Goal: Information Seeking & Learning: Learn about a topic

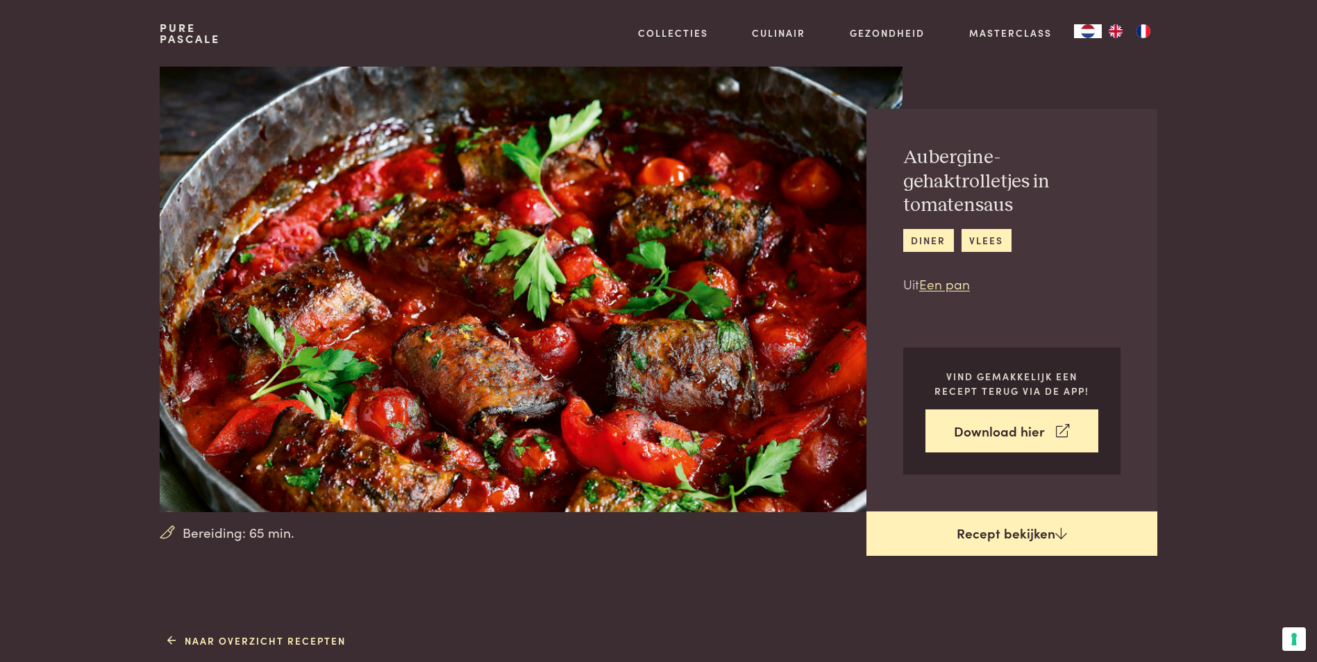
click at [1021, 530] on link "Recept bekijken" at bounding box center [1011, 534] width 291 height 44
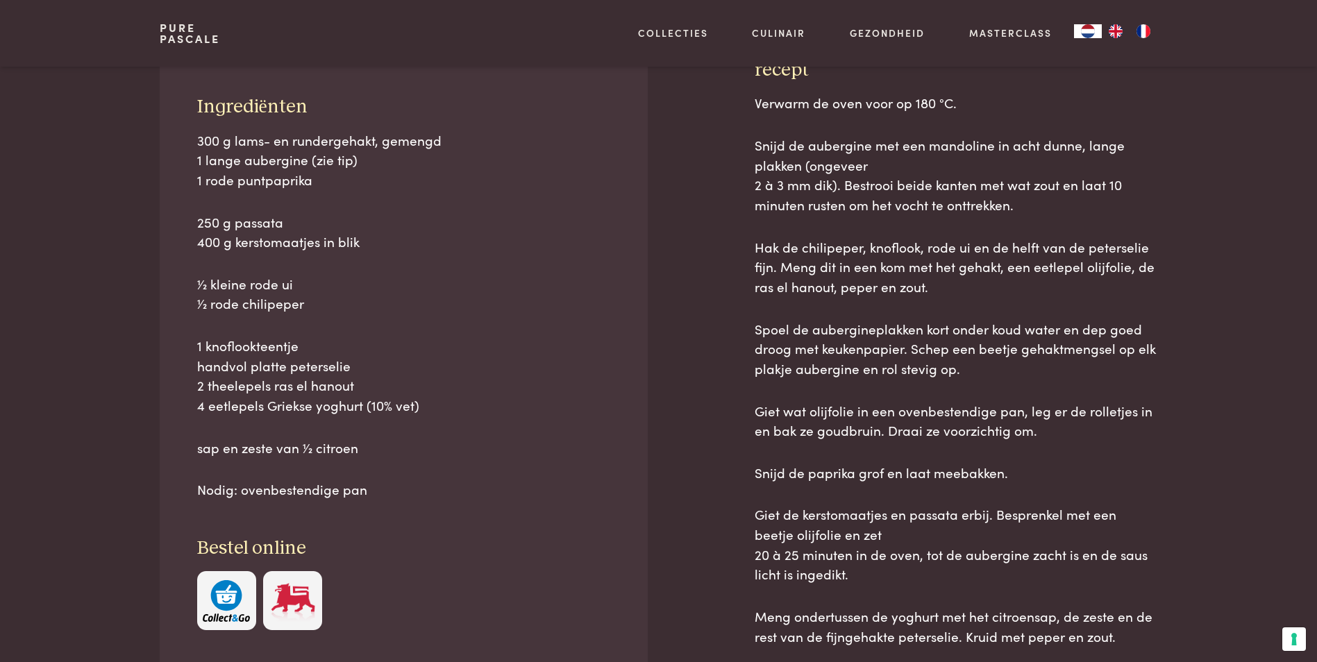
scroll to position [629, 0]
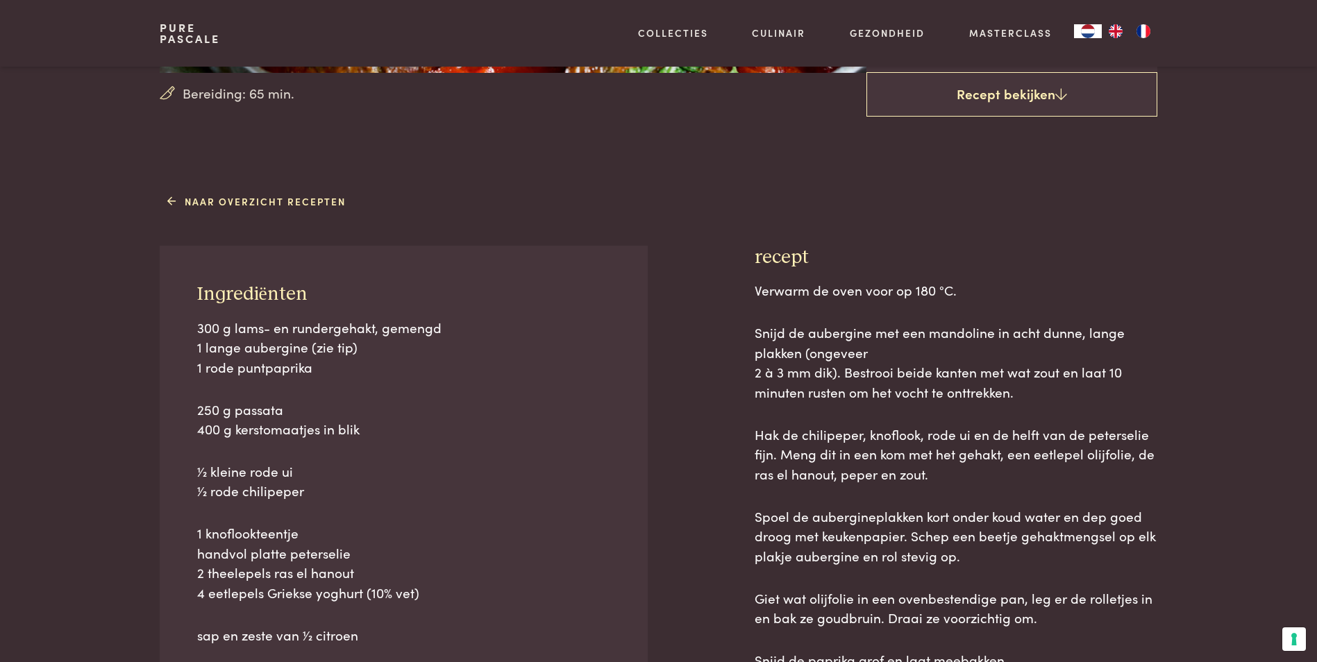
scroll to position [421, 0]
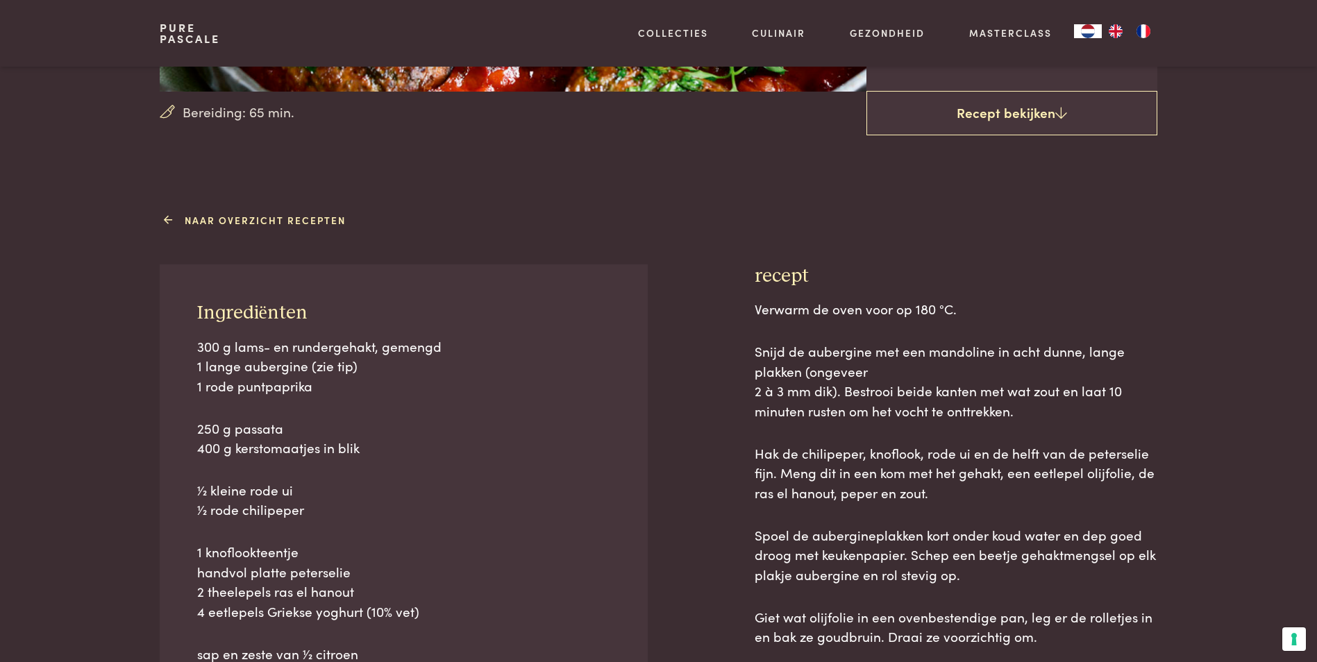
click at [210, 221] on link "Naar overzicht recepten" at bounding box center [256, 220] width 178 height 15
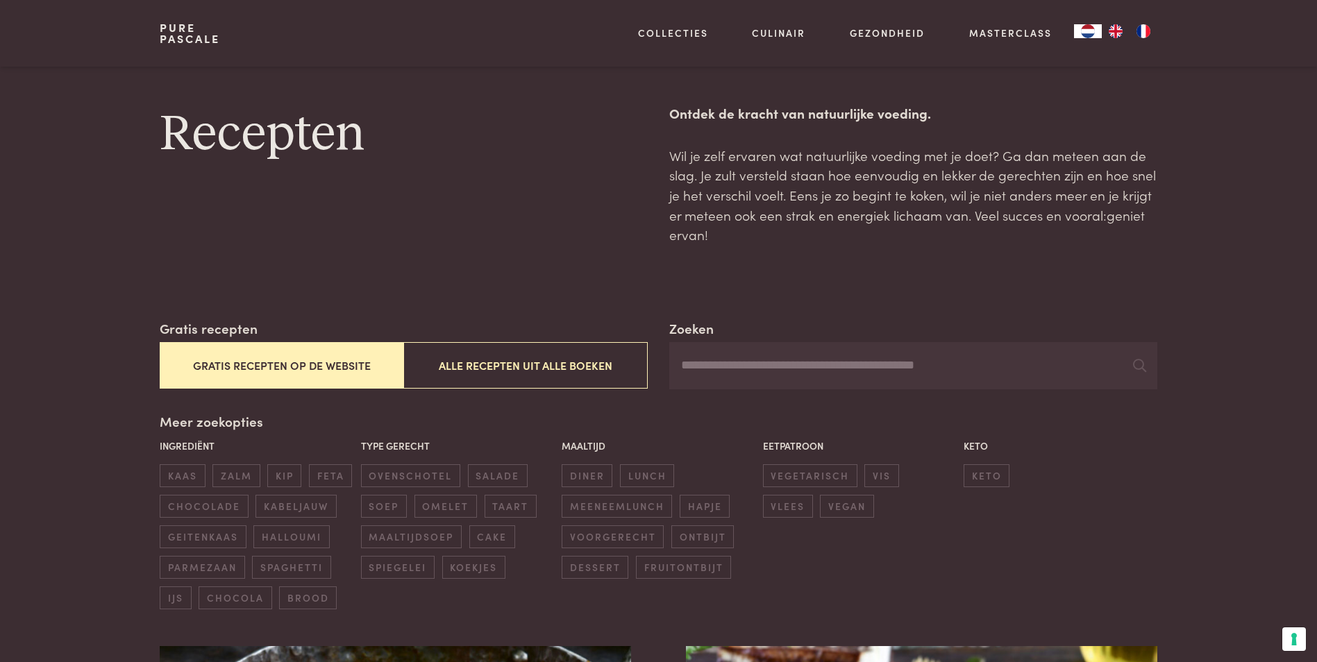
scroll to position [208, 0]
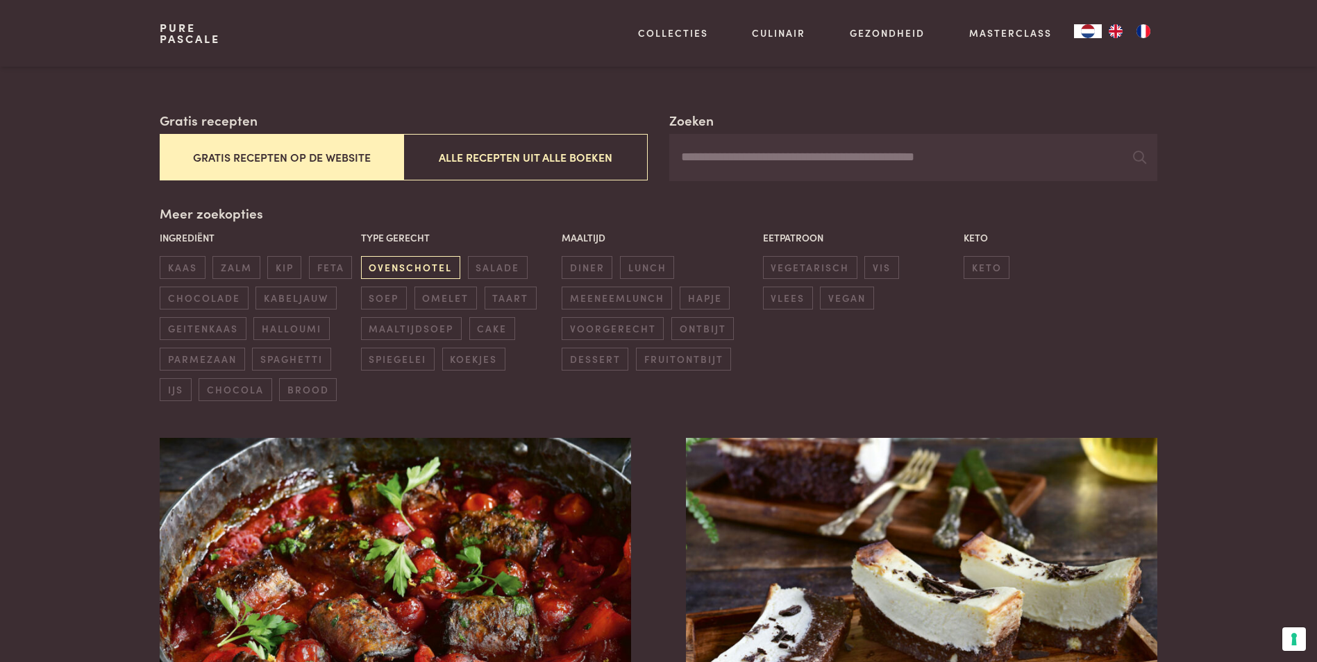
click at [408, 269] on span "ovenschotel" at bounding box center [410, 267] width 99 height 23
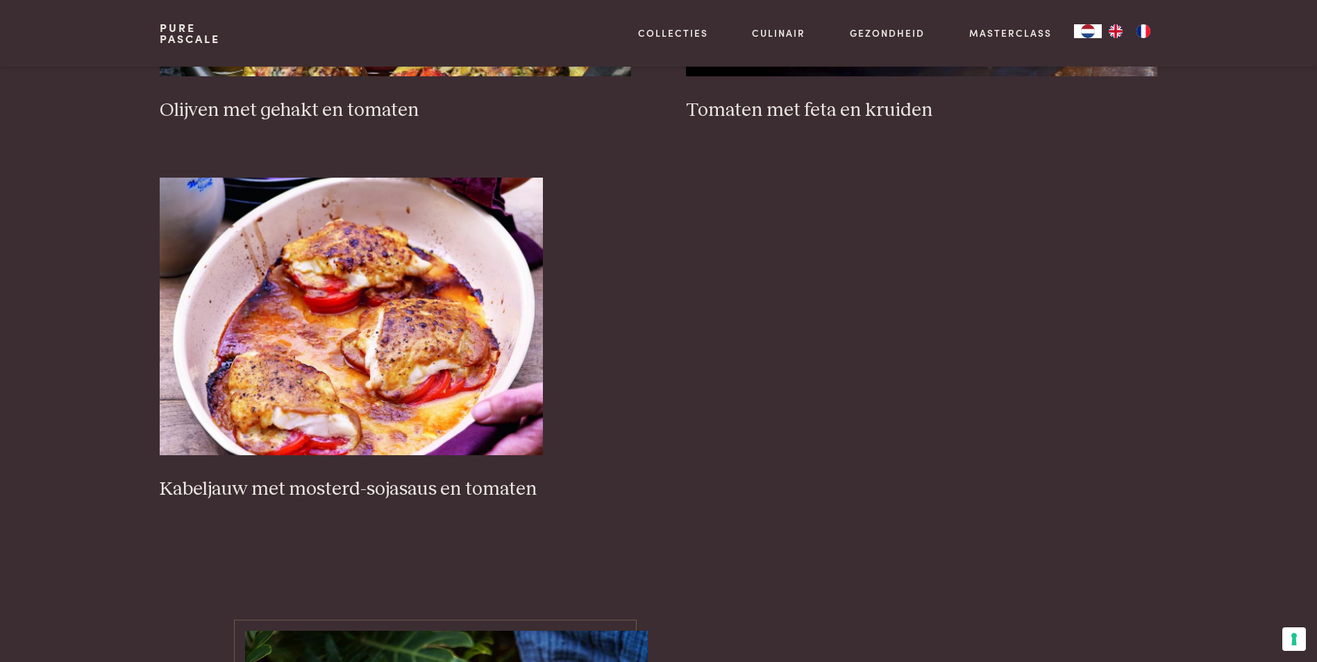
scroll to position [1777, 0]
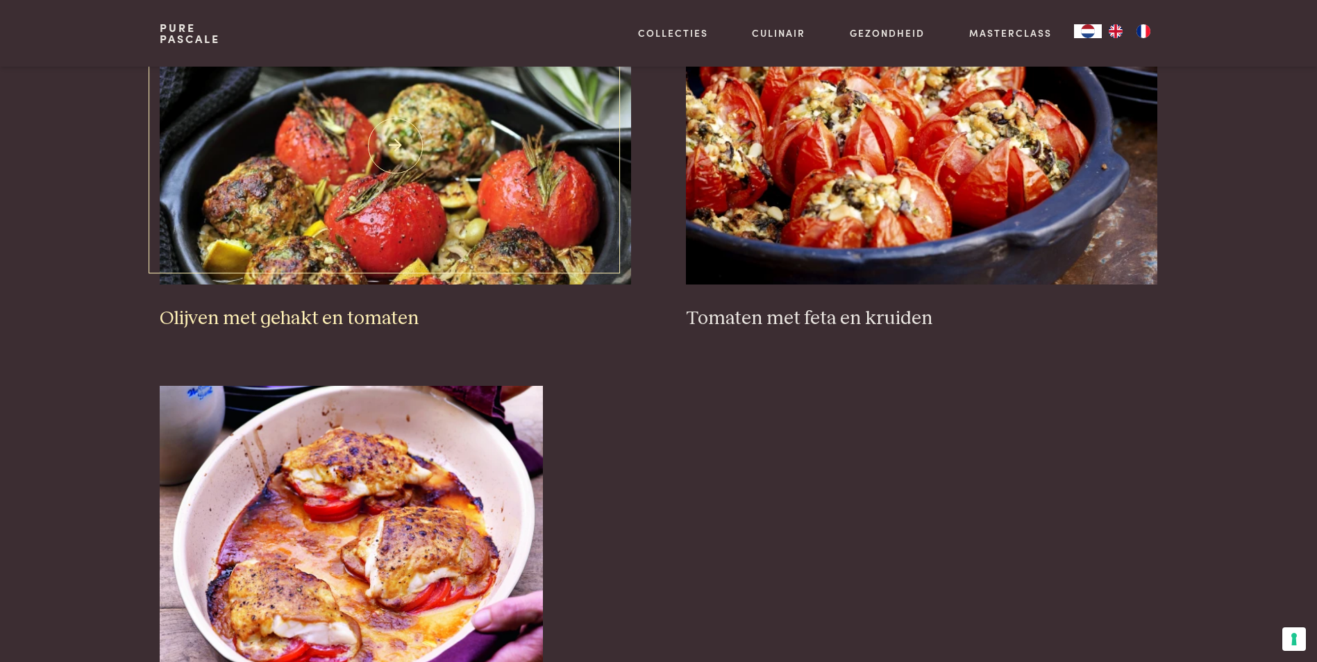
click at [466, 199] on img at bounding box center [395, 146] width 471 height 278
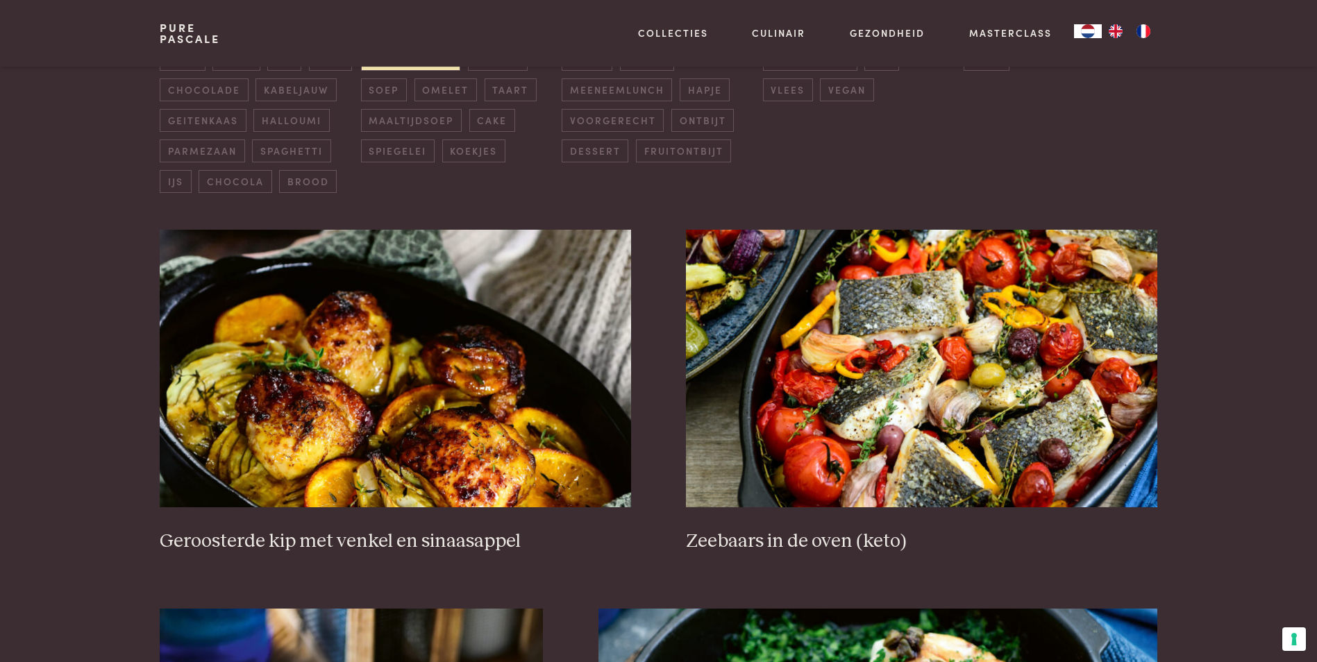
scroll to position [208, 0]
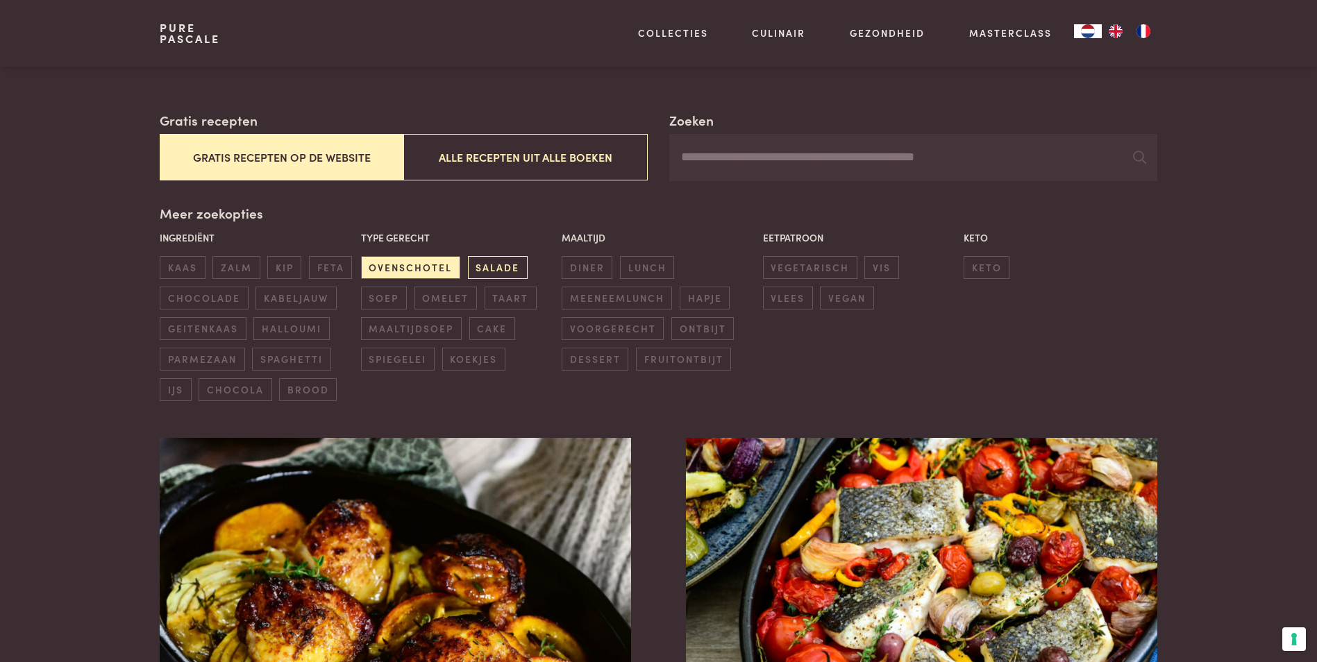
click at [488, 267] on span "salade" at bounding box center [498, 267] width 60 height 23
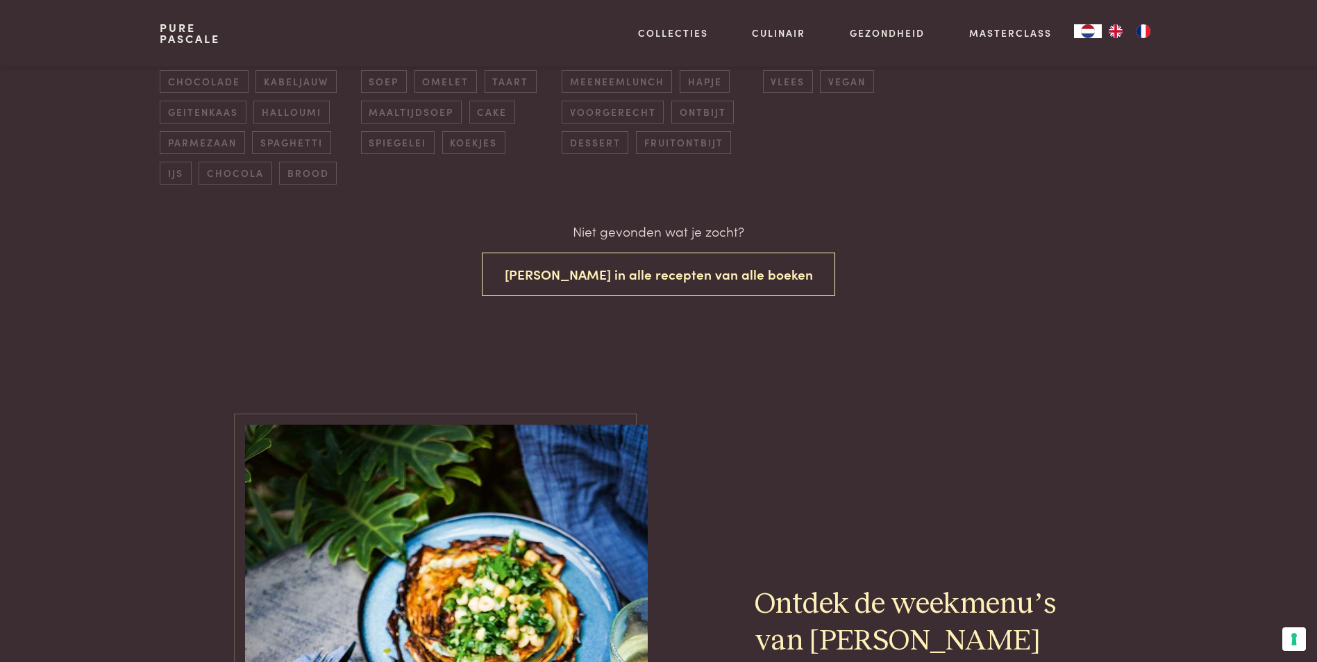
scroll to position [217, 0]
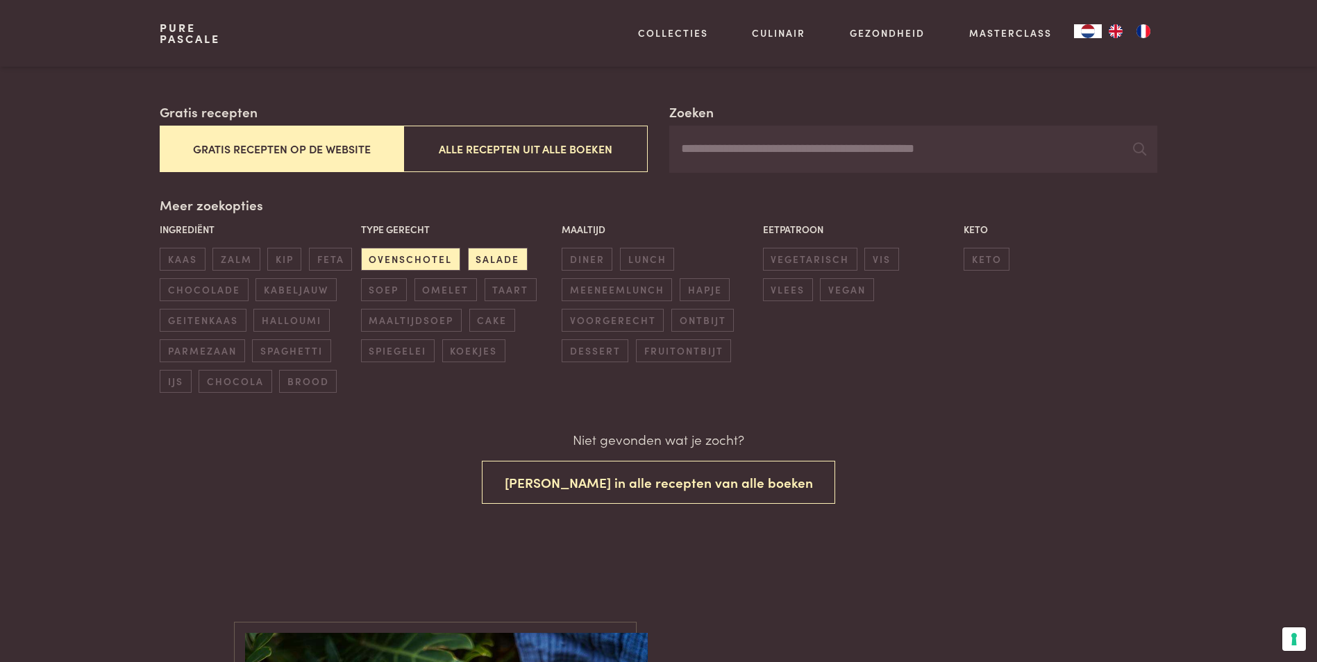
click at [244, 140] on button "Gratis recepten op de website" at bounding box center [282, 149] width 244 height 47
click at [652, 257] on span "lunch" at bounding box center [647, 259] width 54 height 23
click at [494, 253] on span "salade" at bounding box center [498, 259] width 60 height 23
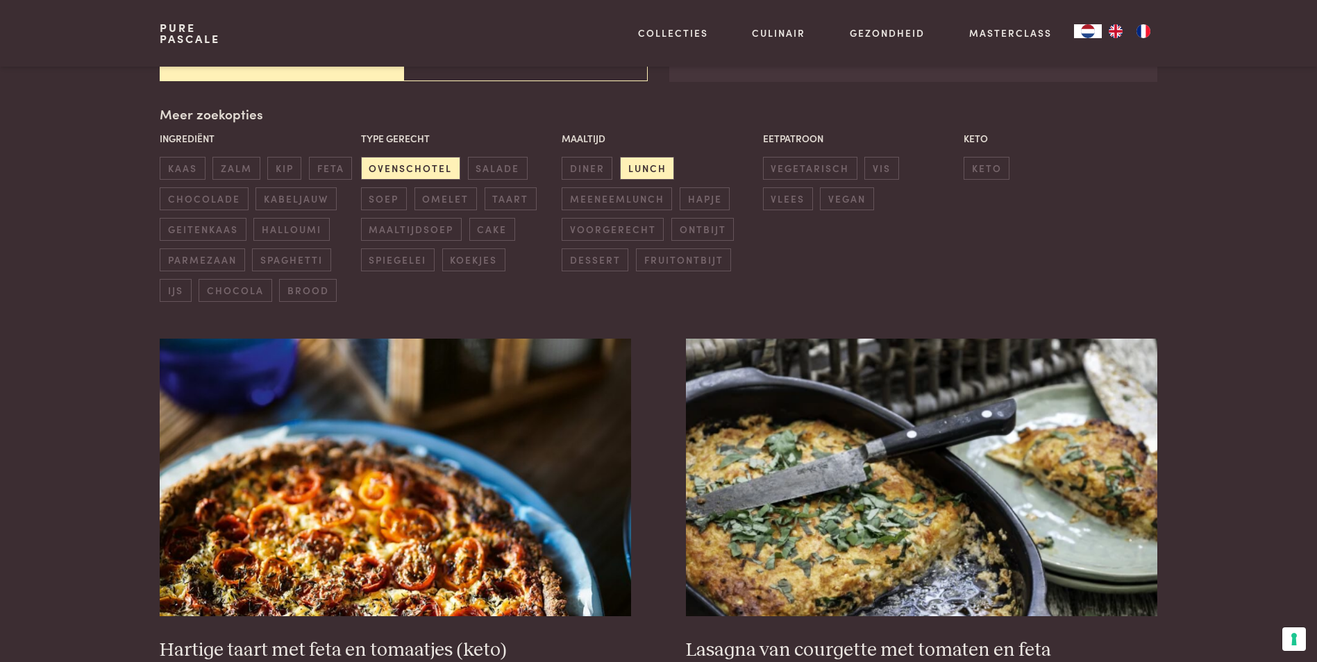
scroll to position [319, 0]
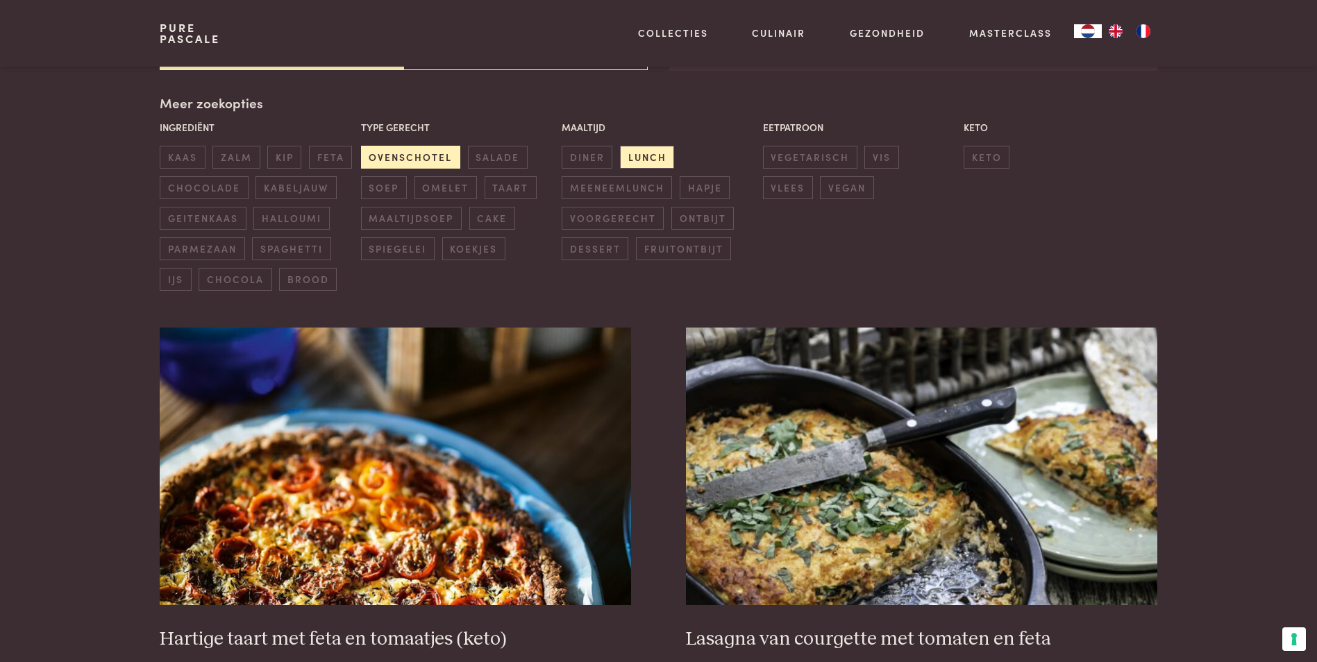
click at [408, 157] on span "ovenschotel" at bounding box center [410, 157] width 99 height 23
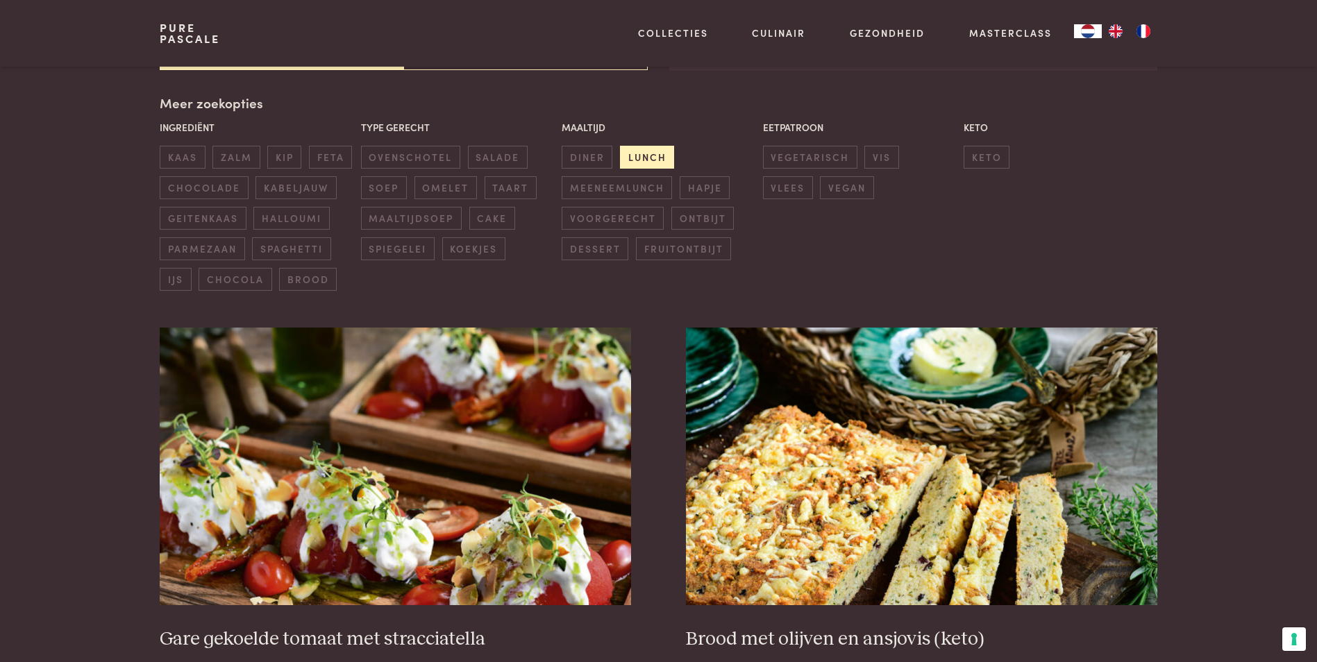
click at [662, 156] on span "lunch" at bounding box center [647, 157] width 54 height 23
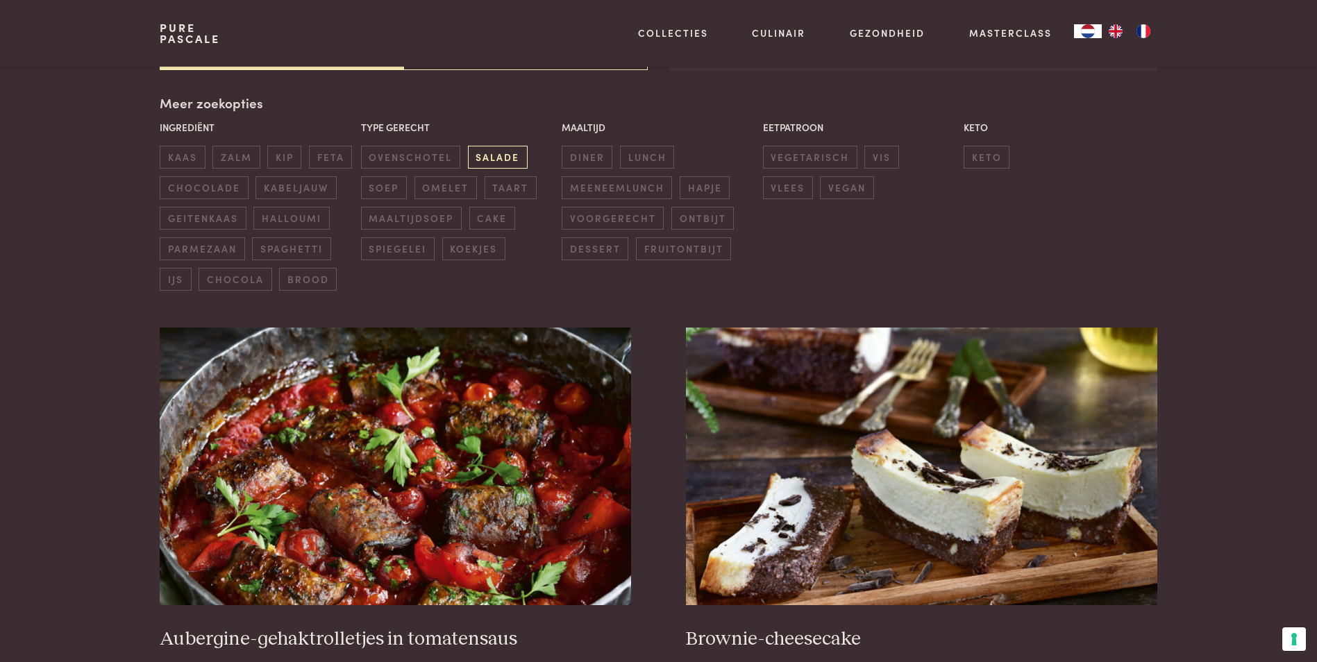
click at [509, 158] on span "salade" at bounding box center [498, 157] width 60 height 23
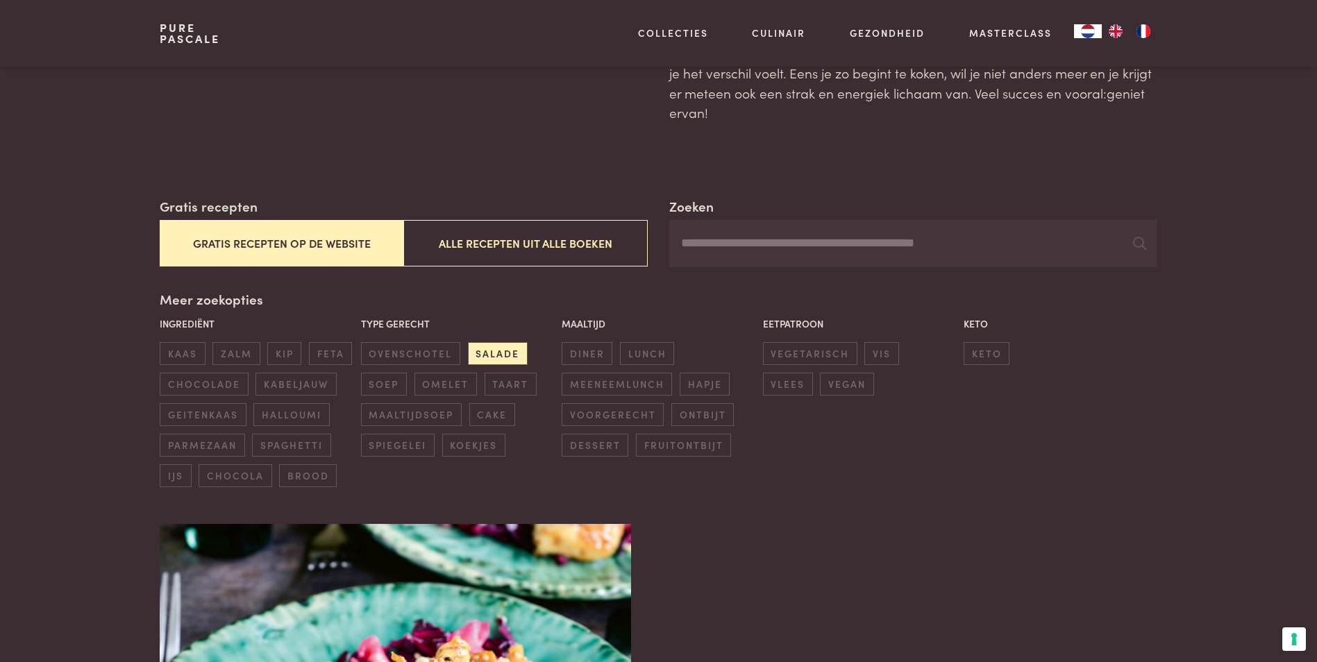
scroll to position [110, 0]
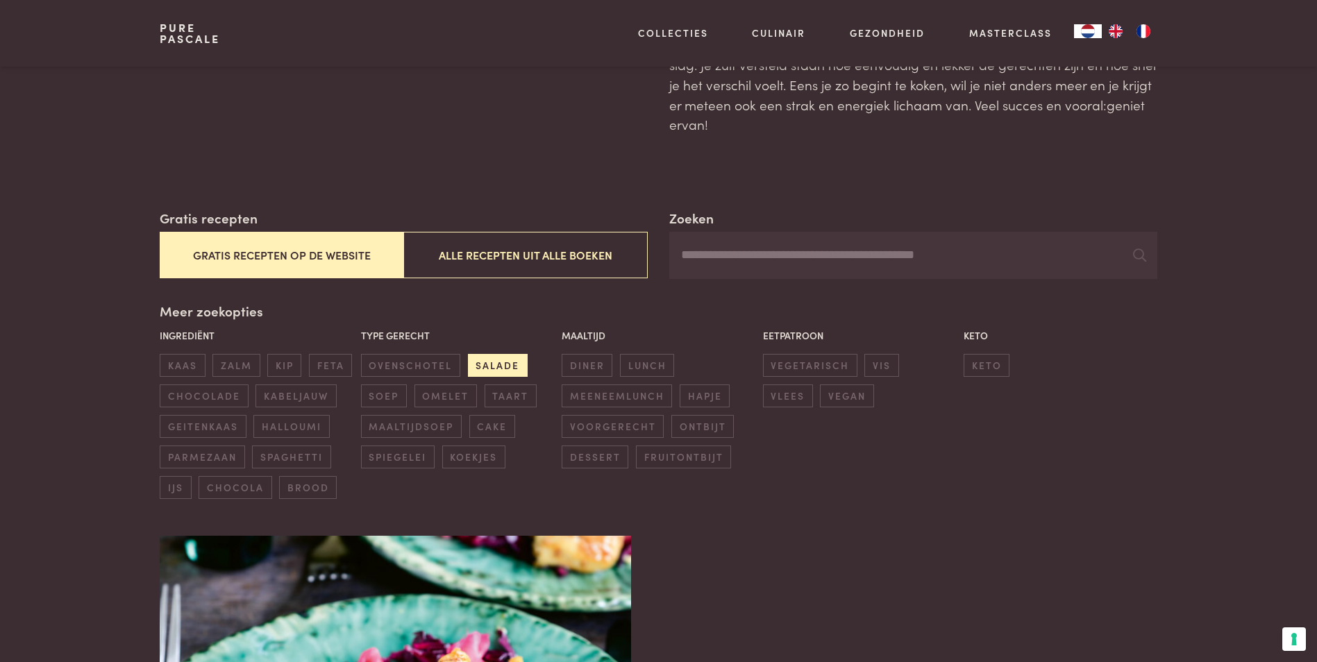
click at [498, 356] on span "salade" at bounding box center [498, 365] width 60 height 23
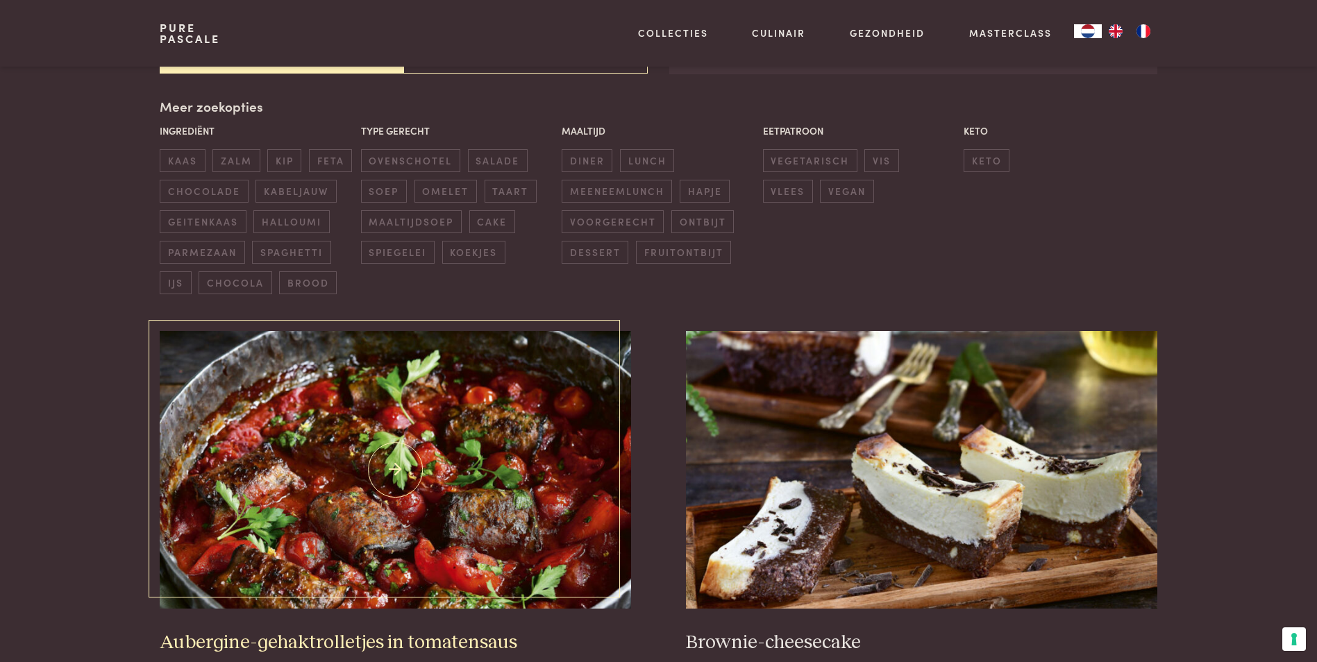
scroll to position [319, 0]
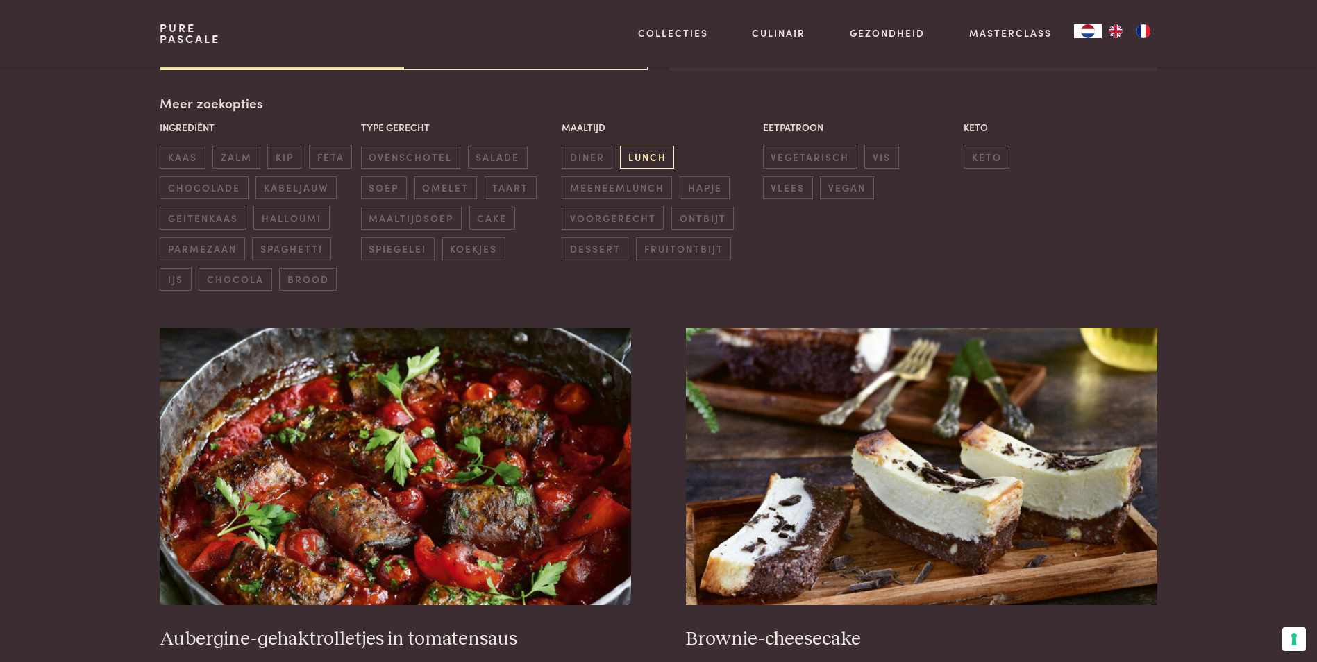
click at [645, 158] on span "lunch" at bounding box center [647, 157] width 54 height 23
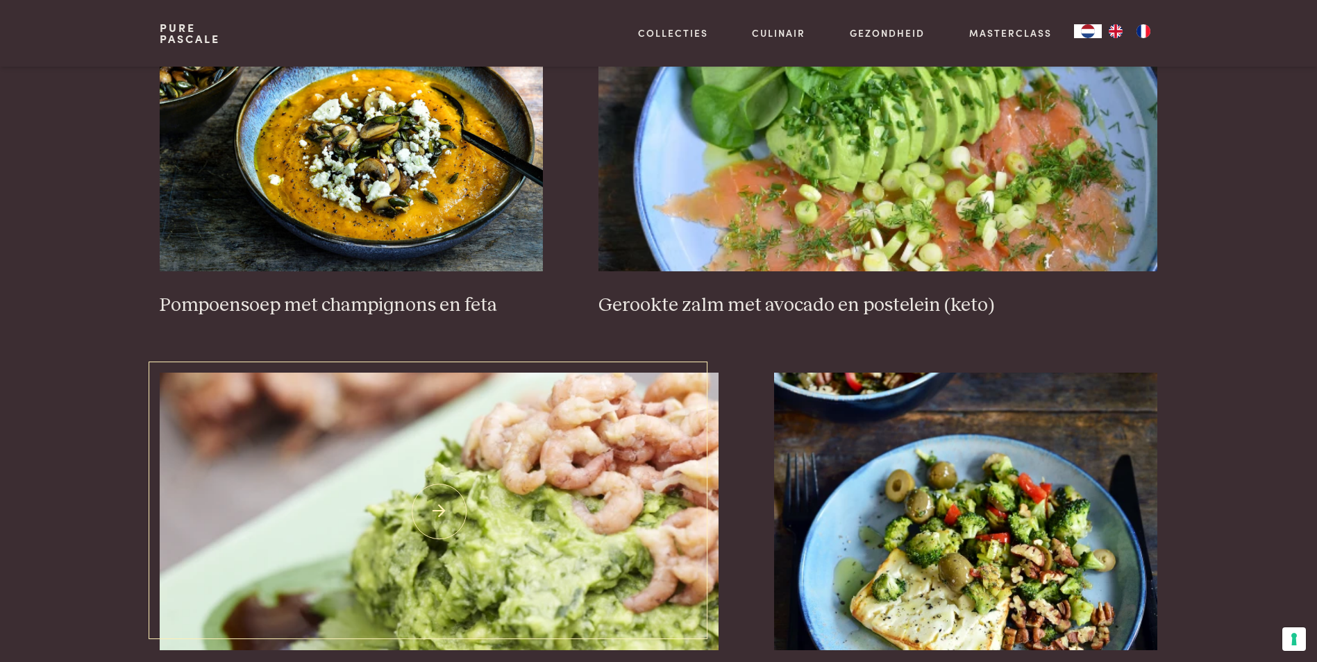
scroll to position [1985, 0]
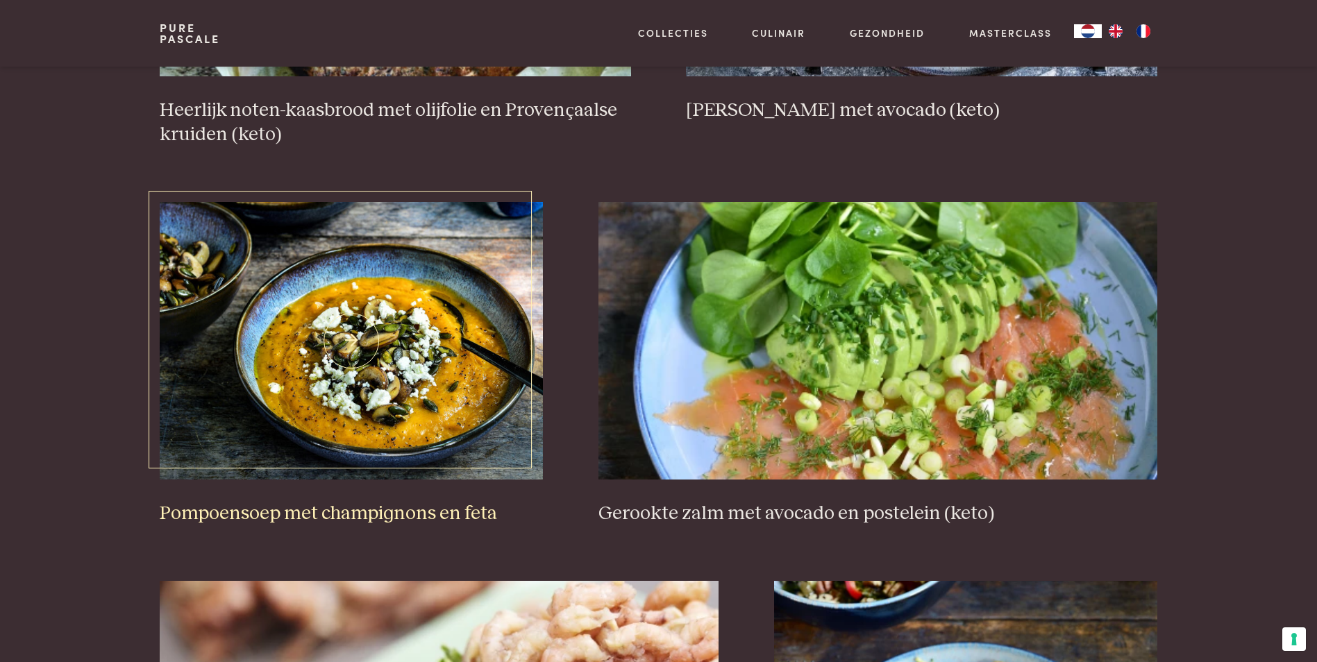
click at [412, 392] on img at bounding box center [351, 341] width 383 height 278
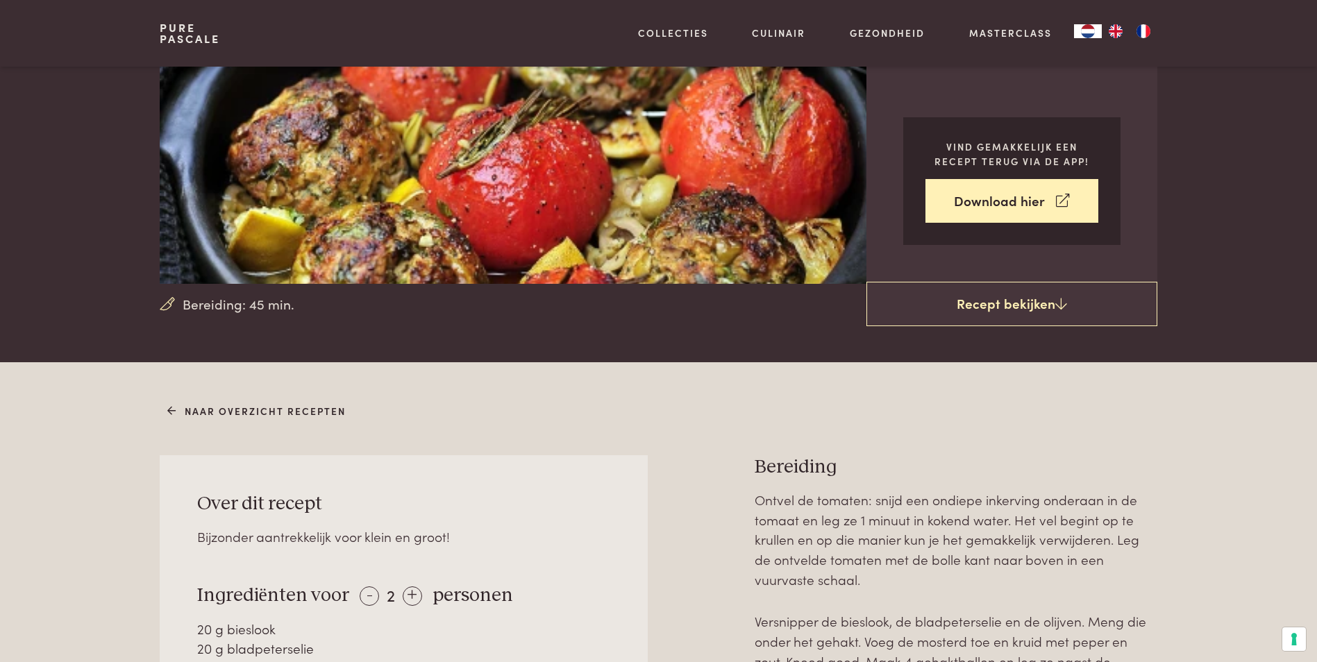
scroll to position [208, 0]
